Goal: Consume media (video, audio): Consume media (video, audio)

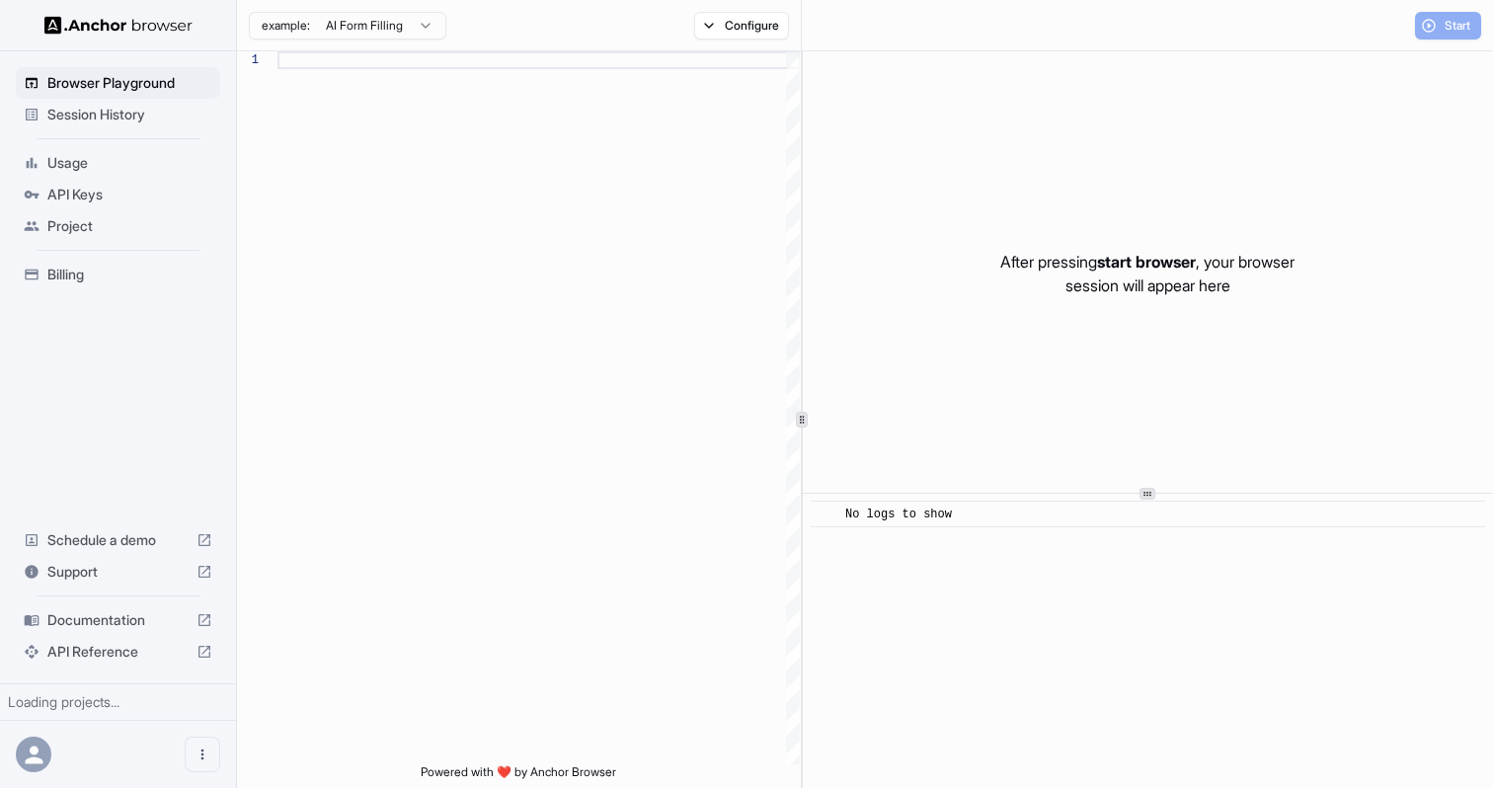
scroll to position [124, 0]
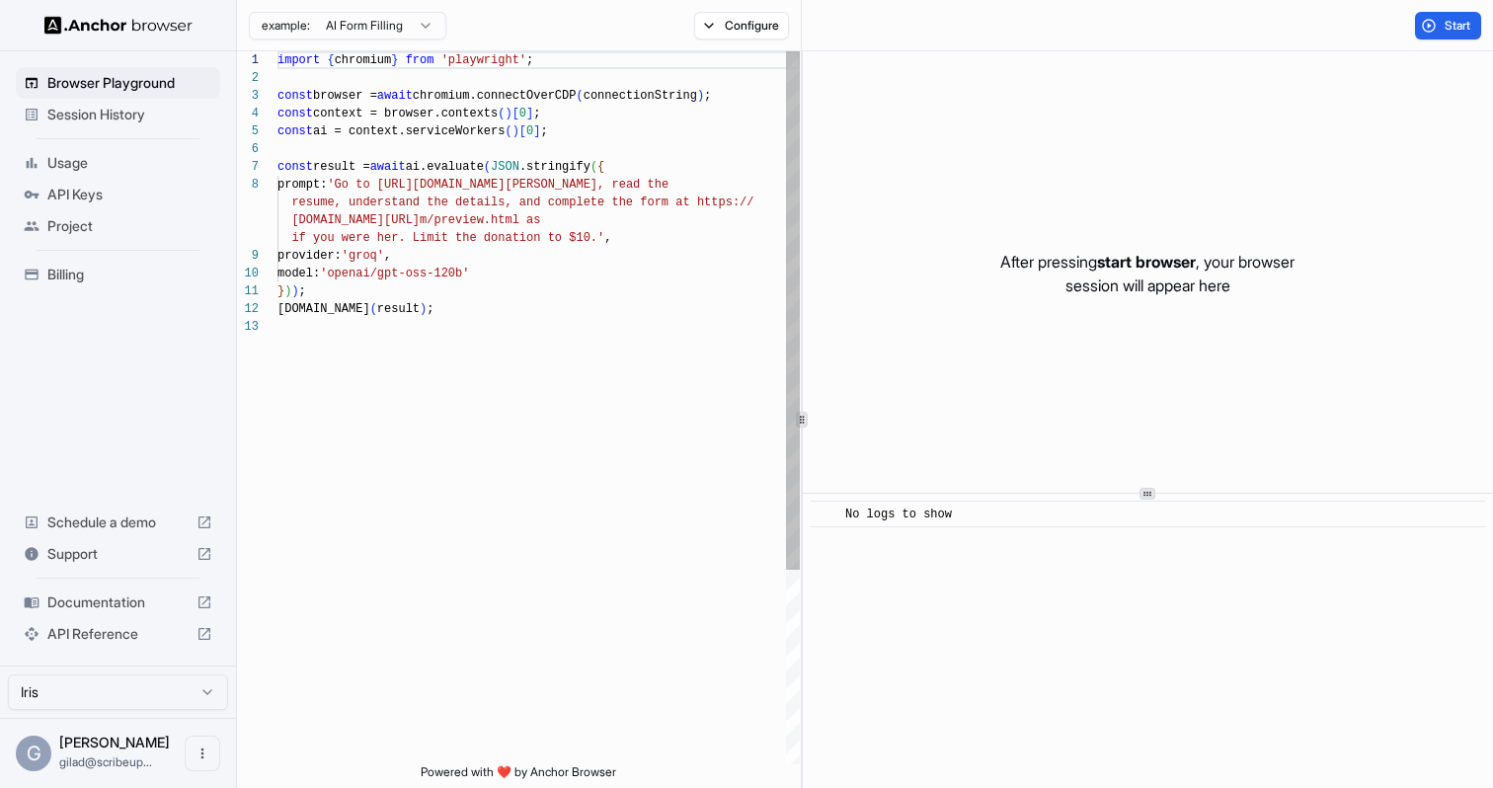
scroll to position [124, 0]
